Goal: Communication & Community: Answer question/provide support

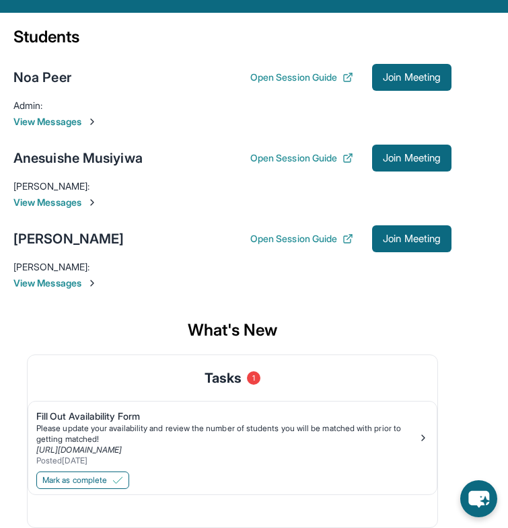
scroll to position [73, 0]
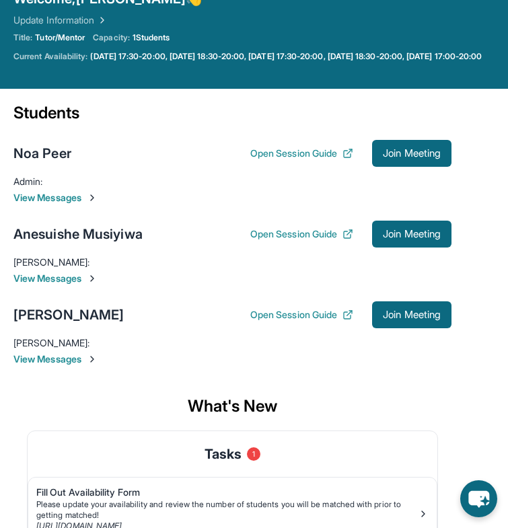
click at [78, 205] on span "View Messages" at bounding box center [232, 197] width 438 height 13
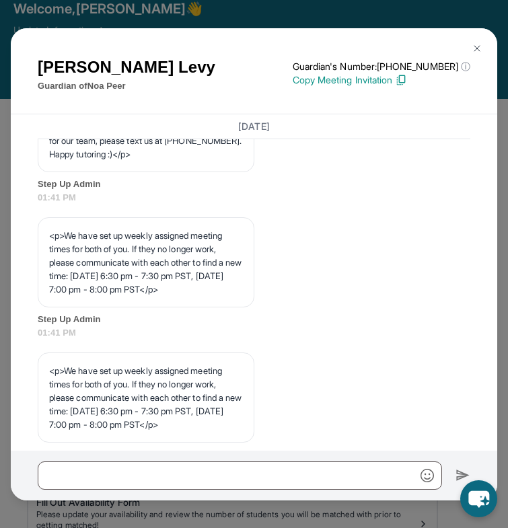
scroll to position [708, 0]
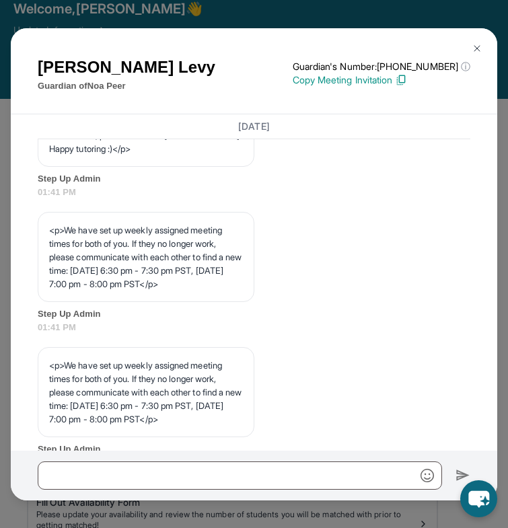
click at [472, 48] on img at bounding box center [477, 48] width 11 height 11
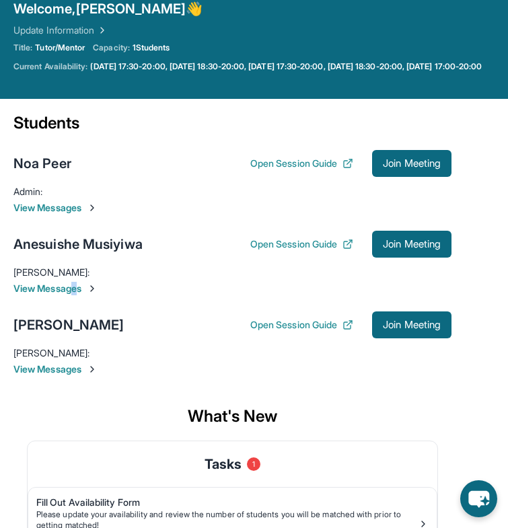
click at [77, 295] on span "View Messages" at bounding box center [232, 288] width 438 height 13
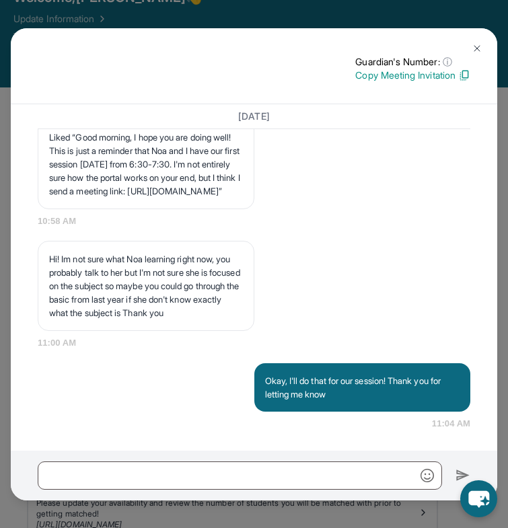
scroll to position [1686, 0]
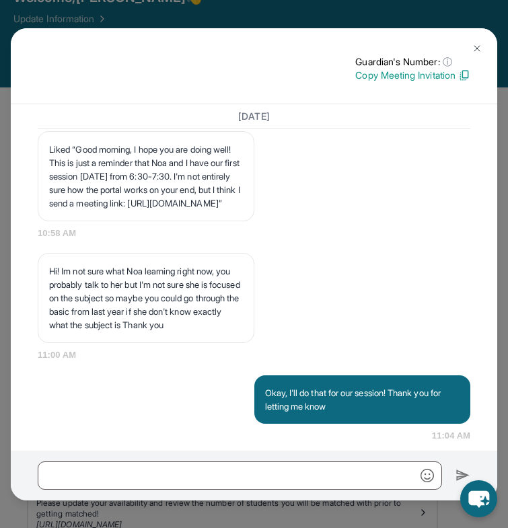
click at [478, 44] on img at bounding box center [477, 48] width 11 height 11
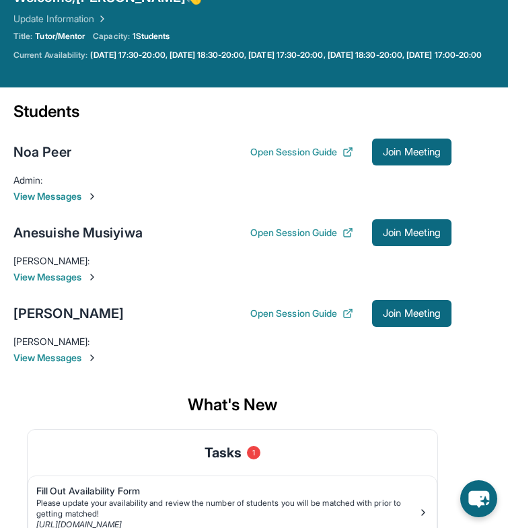
click at [71, 284] on span "View Messages" at bounding box center [232, 276] width 438 height 13
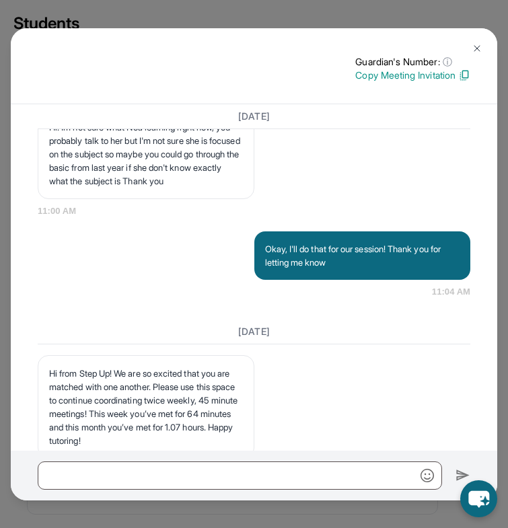
scroll to position [1826, 0]
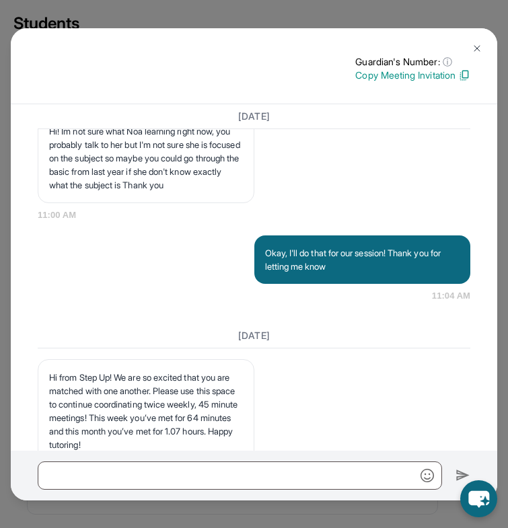
click at [472, 40] on button at bounding box center [477, 48] width 27 height 27
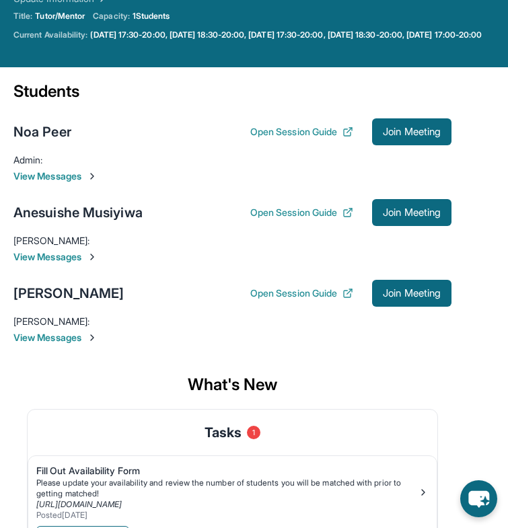
scroll to position [85, 0]
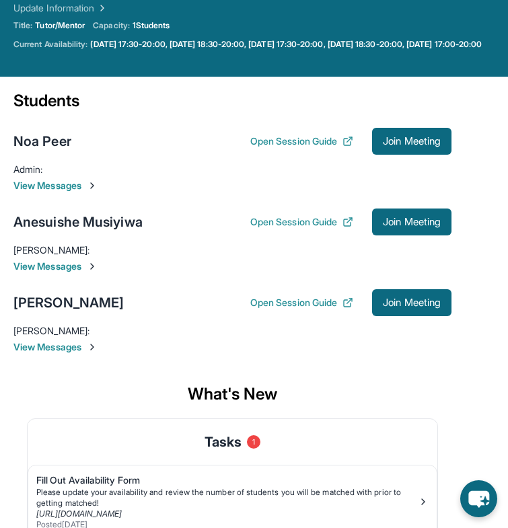
click at [68, 354] on span "View Messages" at bounding box center [232, 346] width 438 height 13
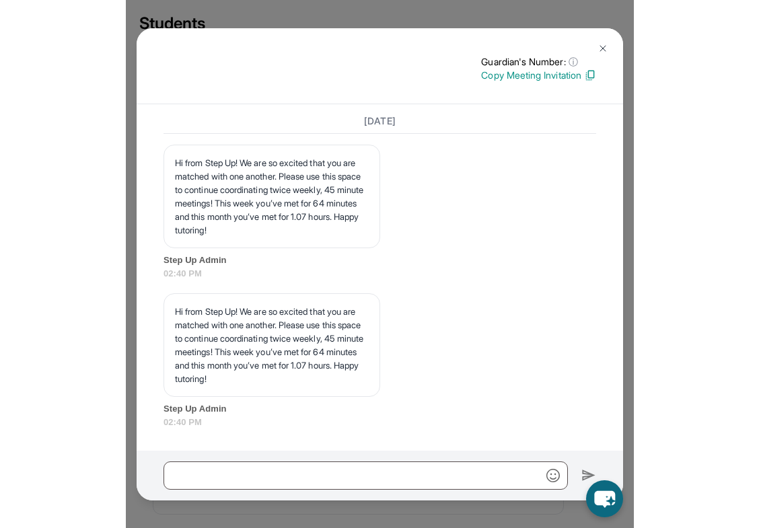
scroll to position [173, 0]
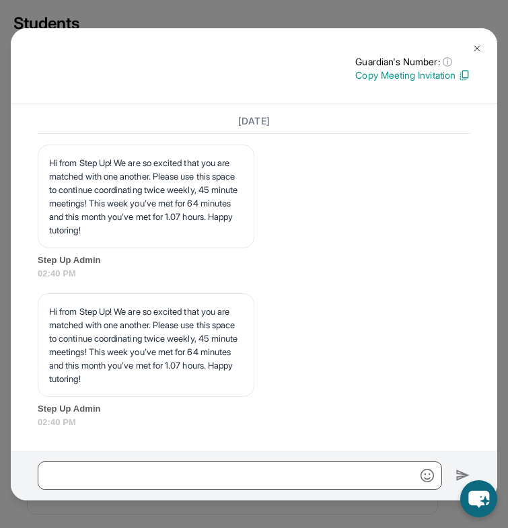
click at [472, 43] on img at bounding box center [477, 48] width 11 height 11
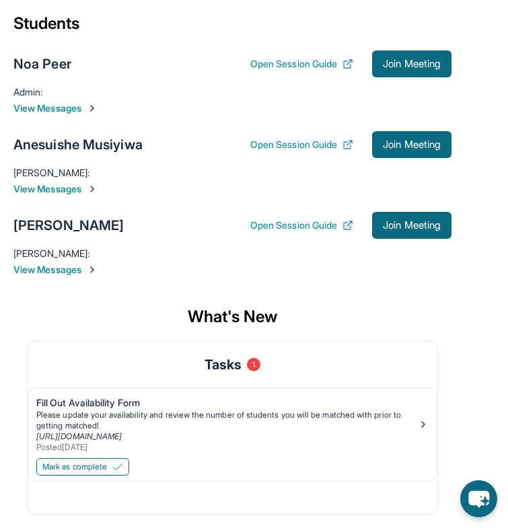
click at [30, 14] on div "Students" at bounding box center [232, 28] width 438 height 30
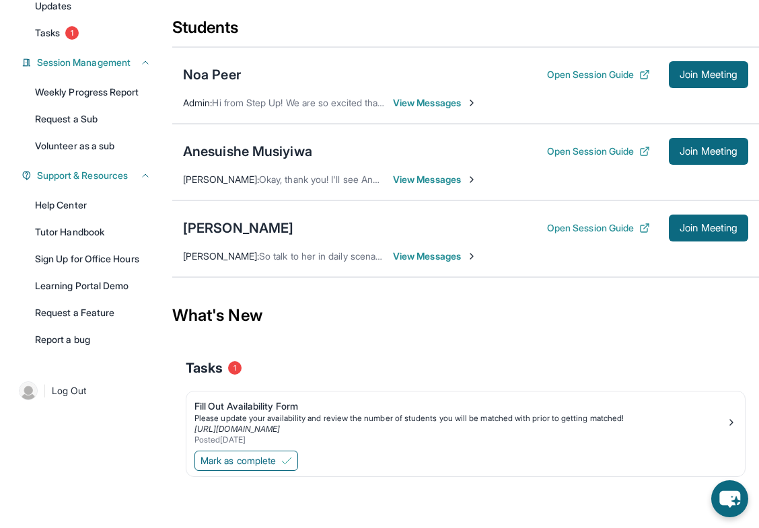
click at [420, 261] on span "View Messages" at bounding box center [435, 256] width 84 height 13
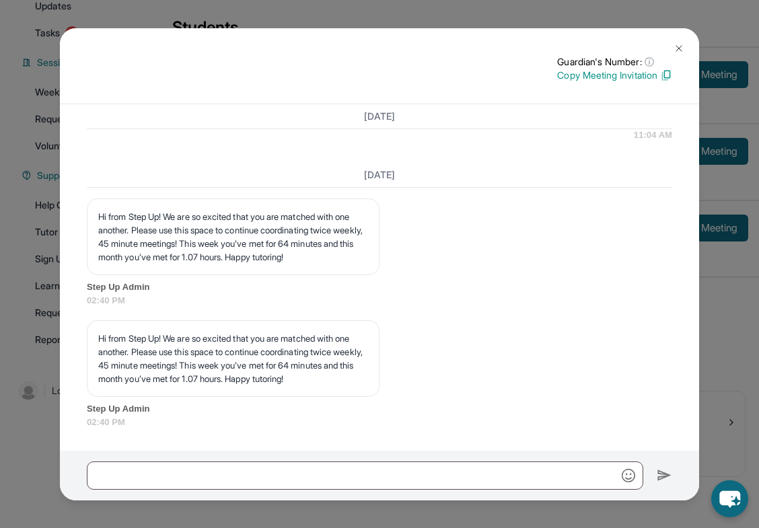
click at [507, 46] on img at bounding box center [678, 48] width 11 height 11
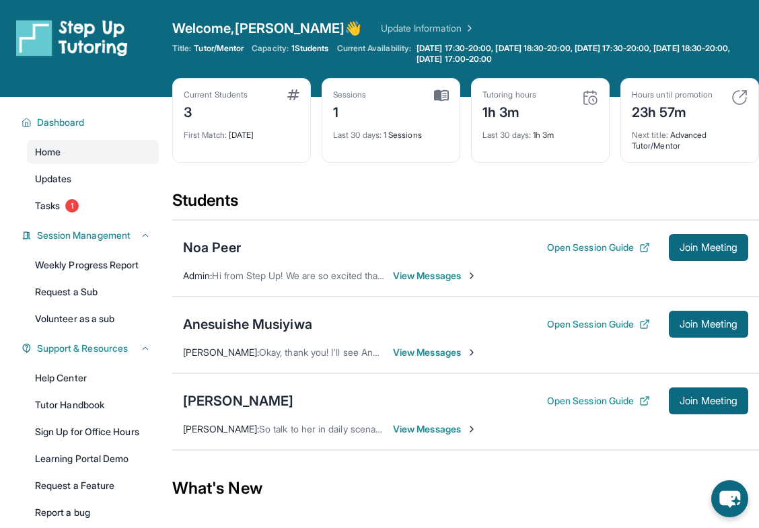
scroll to position [0, 0]
click at [447, 93] on img at bounding box center [441, 95] width 15 height 12
click at [439, 349] on span "View Messages" at bounding box center [435, 352] width 84 height 13
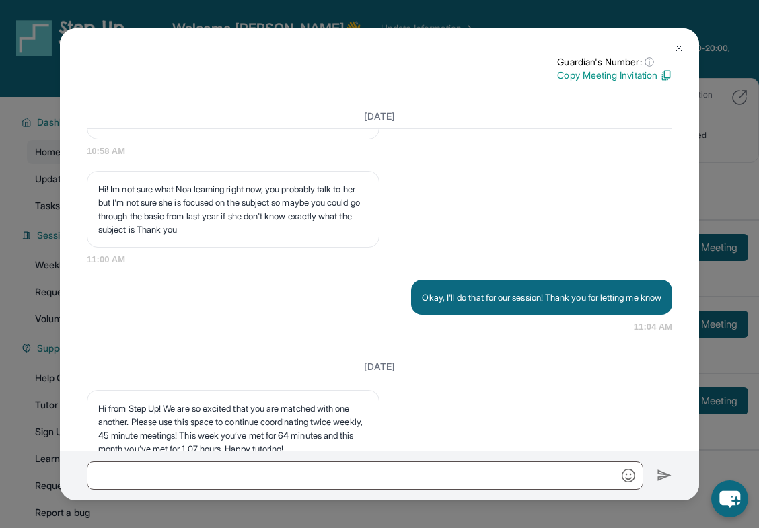
scroll to position [1519, 0]
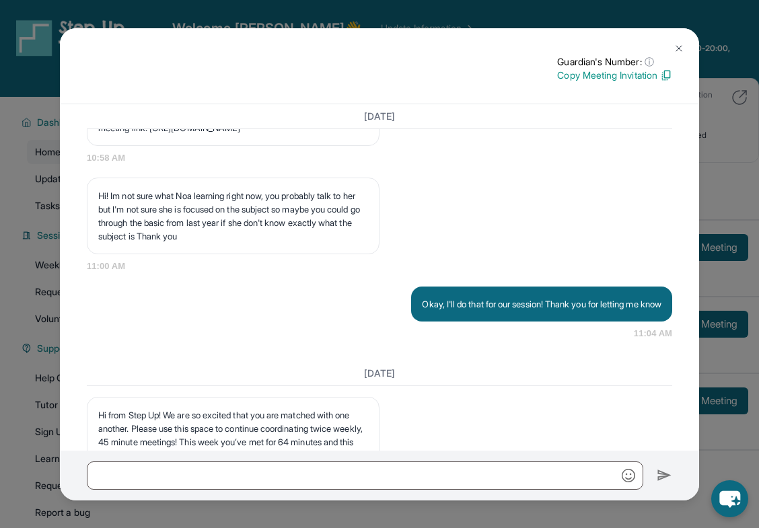
click at [507, 46] on img at bounding box center [678, 48] width 11 height 11
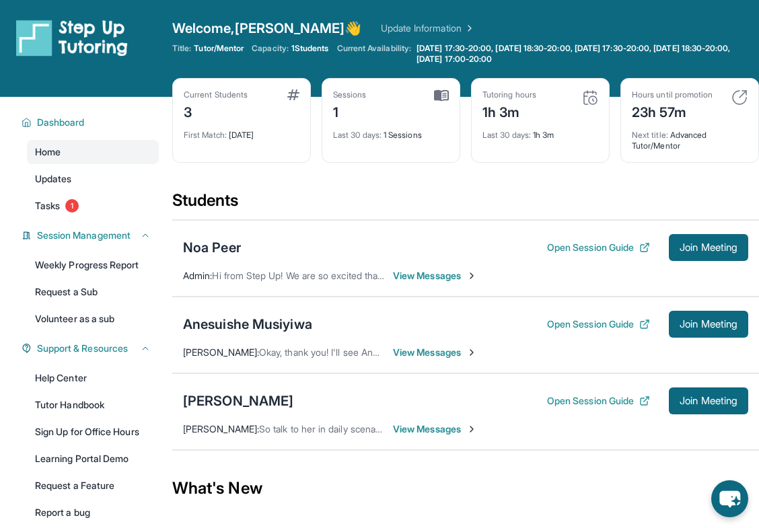
scroll to position [0, 0]
click at [418, 274] on span "View Messages" at bounding box center [435, 275] width 84 height 13
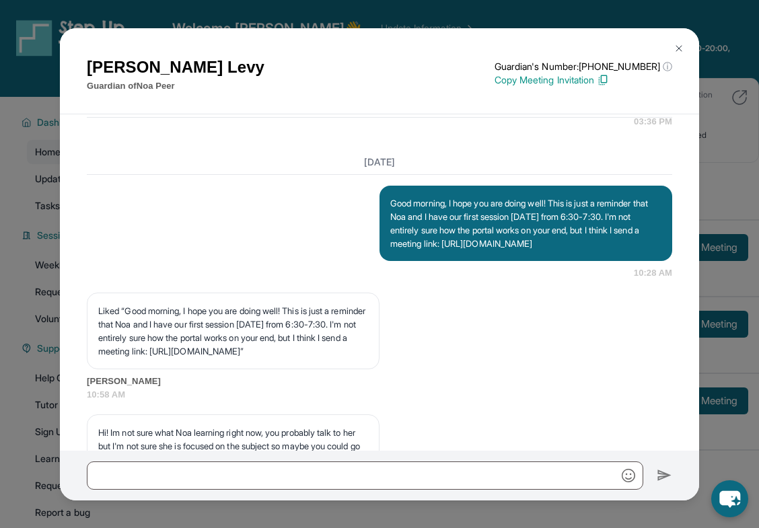
scroll to position [1292, 0]
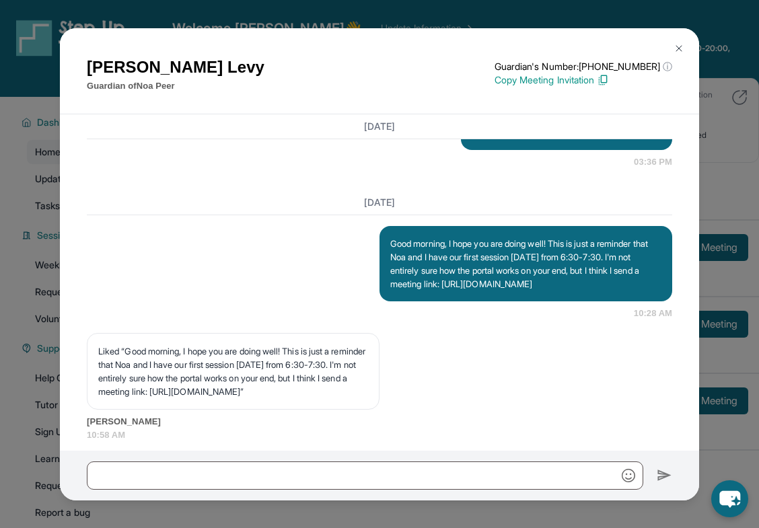
click at [507, 48] on img at bounding box center [678, 48] width 11 height 11
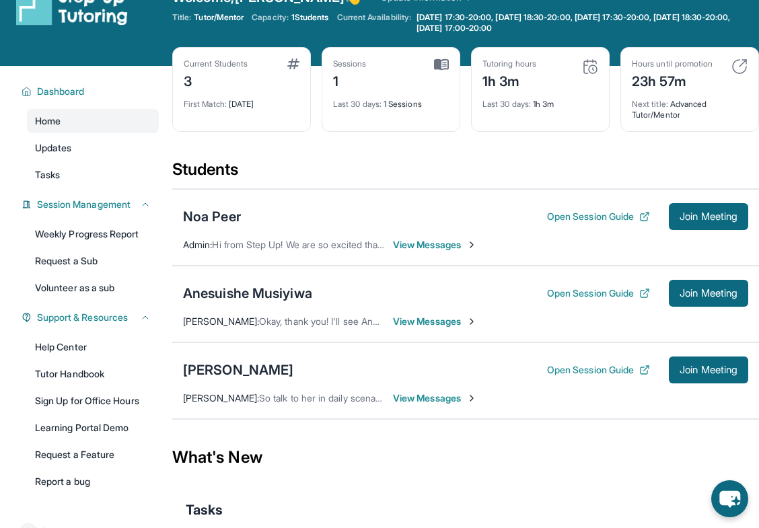
scroll to position [57, 0]
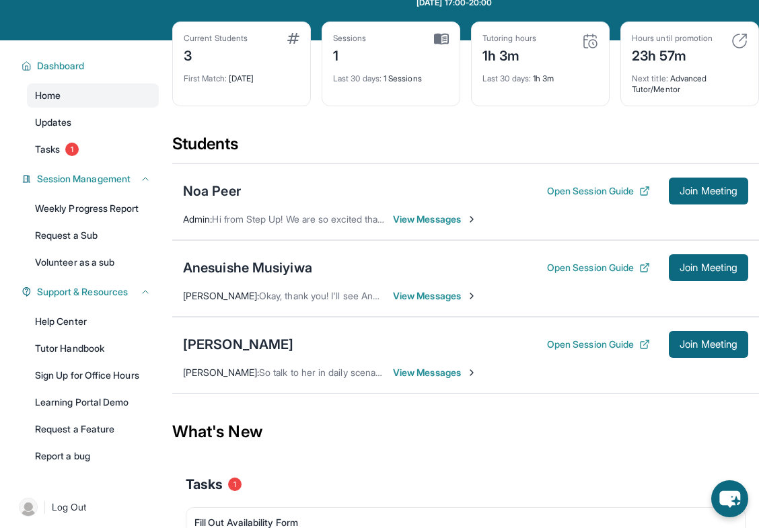
click at [418, 299] on span "View Messages" at bounding box center [435, 295] width 84 height 13
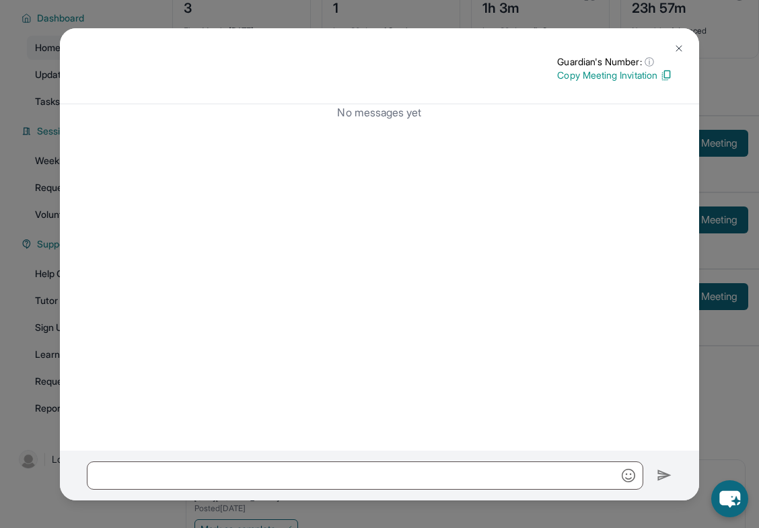
scroll to position [173, 0]
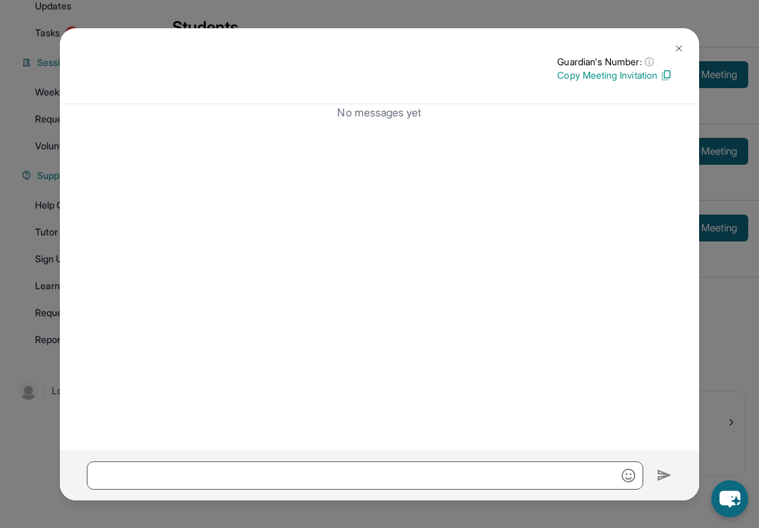
click at [680, 45] on img at bounding box center [678, 48] width 11 height 11
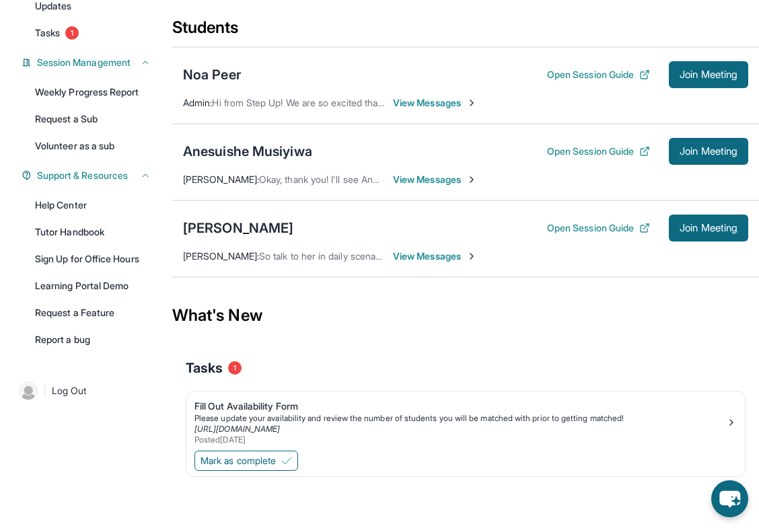
click at [419, 258] on span "View Messages" at bounding box center [435, 256] width 84 height 13
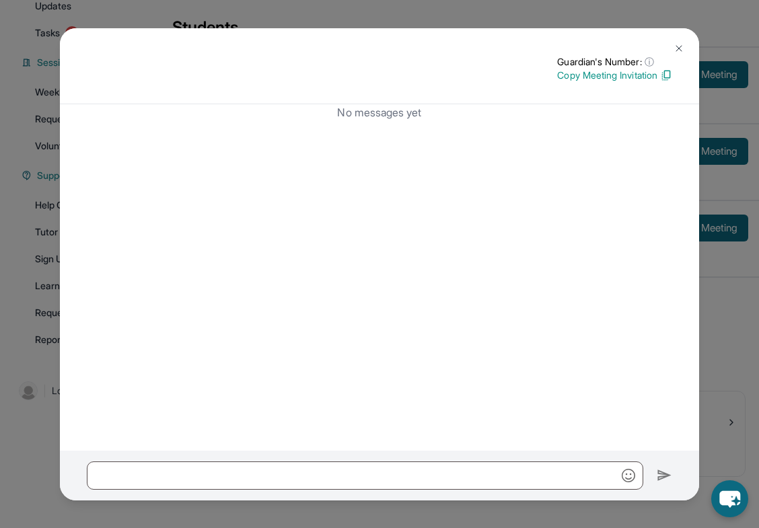
click at [678, 48] on img at bounding box center [678, 48] width 11 height 11
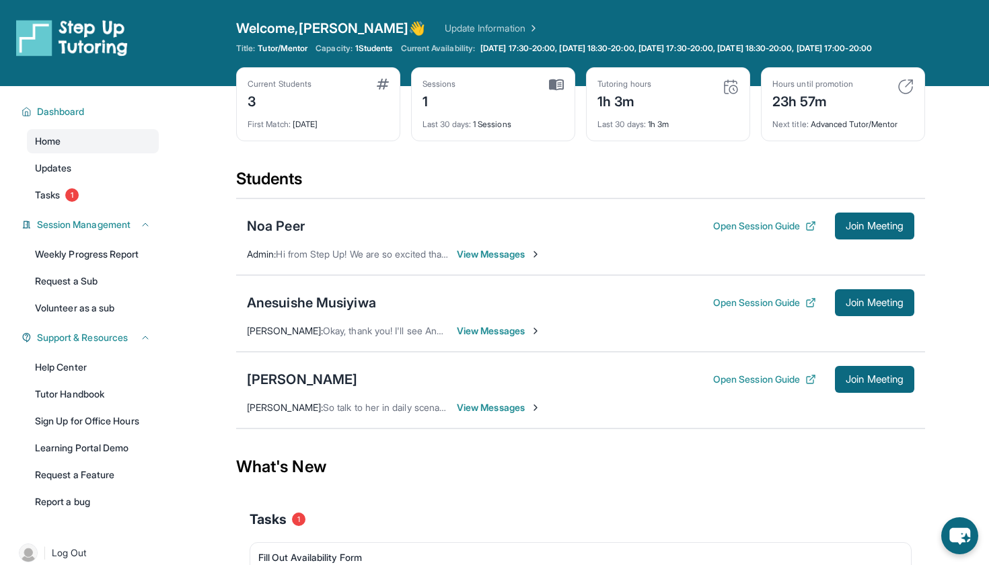
scroll to position [0, 0]
click at [469, 32] on link "Update Information" at bounding box center [492, 28] width 94 height 13
